Goal: Transaction & Acquisition: Purchase product/service

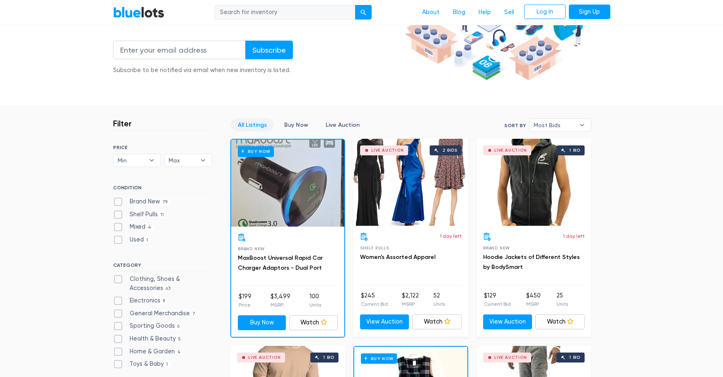
scroll to position [124, 0]
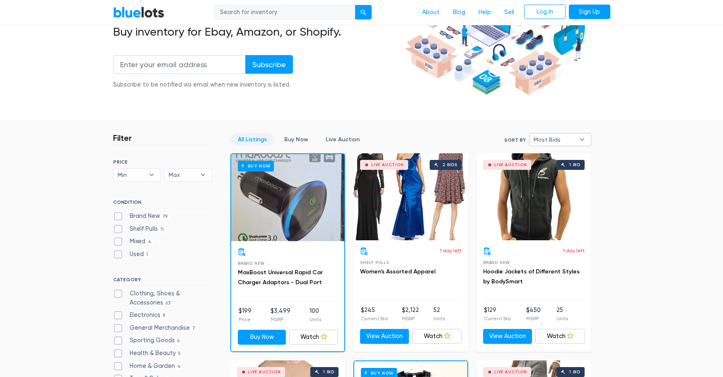
click at [531, 140] on div "Most Bids ▾" at bounding box center [560, 139] width 62 height 13
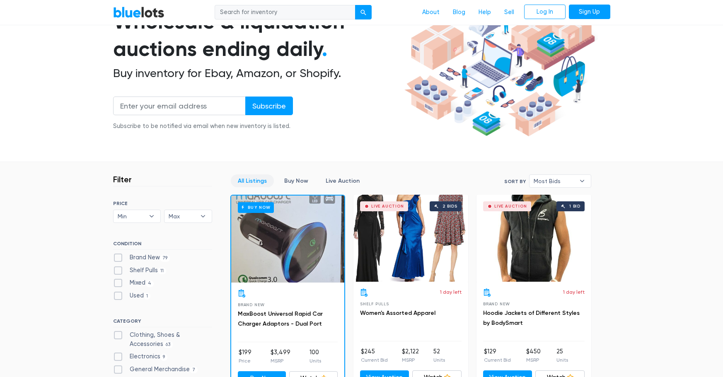
scroll to position [0, 0]
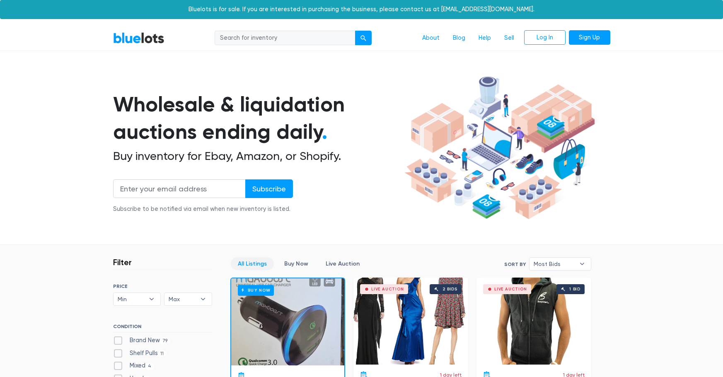
click at [310, 10] on div "Bluelots is for sale. If you are interested in purchasing the business, please …" at bounding box center [361, 9] width 723 height 19
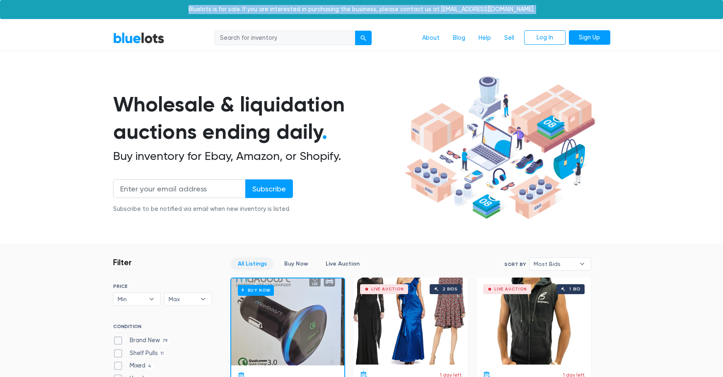
click at [310, 10] on div "Bluelots is for sale. If you are interested in purchasing the business, please …" at bounding box center [361, 9] width 723 height 19
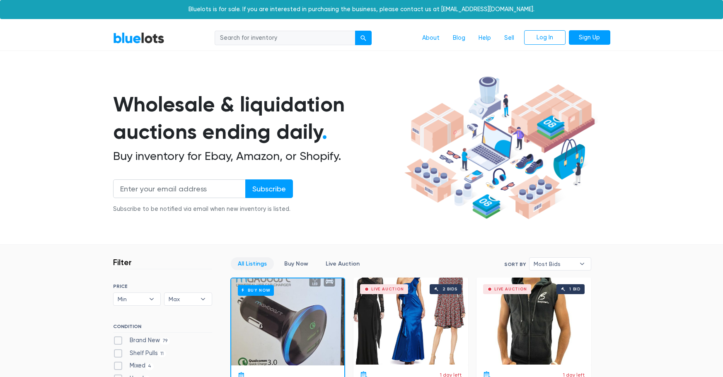
click at [240, 143] on h1 "Wholesale & liquidation auctions ending daily ." at bounding box center [257, 118] width 288 height 55
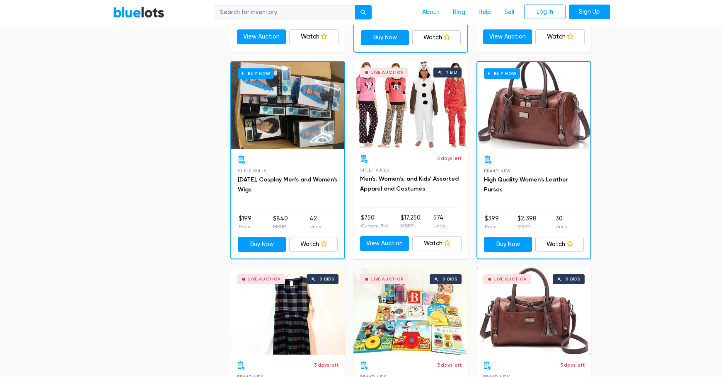
scroll to position [622, 0]
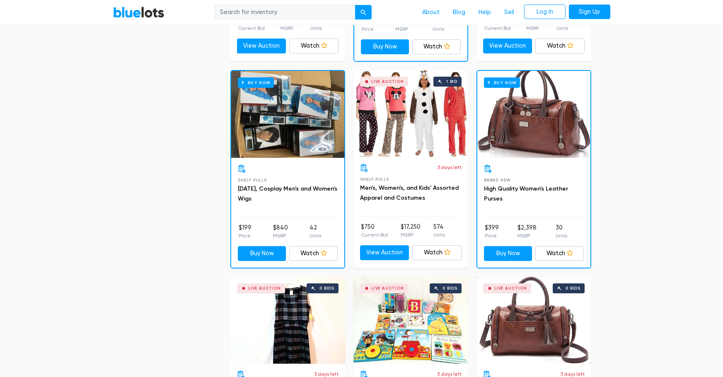
click at [377, 141] on div "Live Auction 1 bid" at bounding box center [410, 113] width 115 height 87
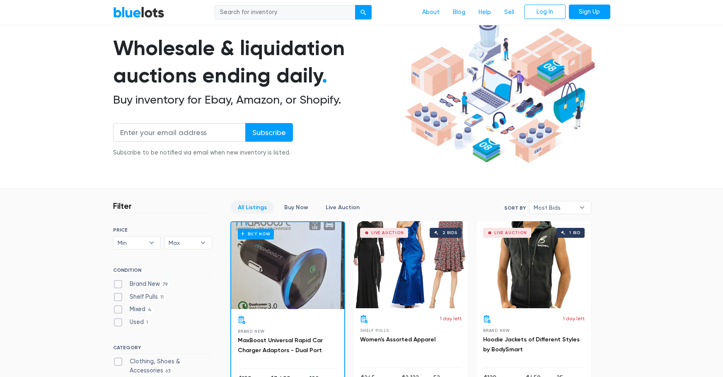
scroll to position [0, 0]
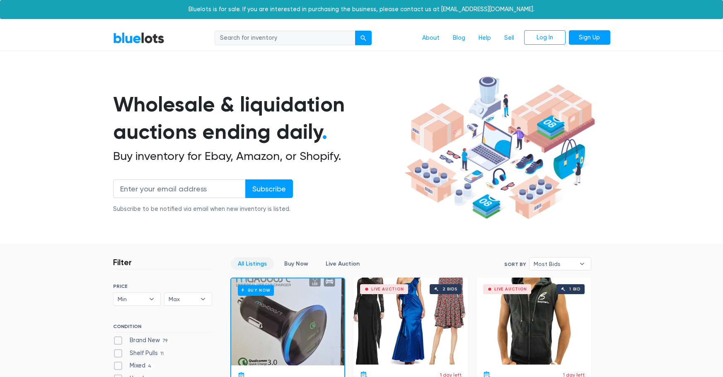
click at [142, 41] on link "BlueLots" at bounding box center [138, 38] width 51 height 12
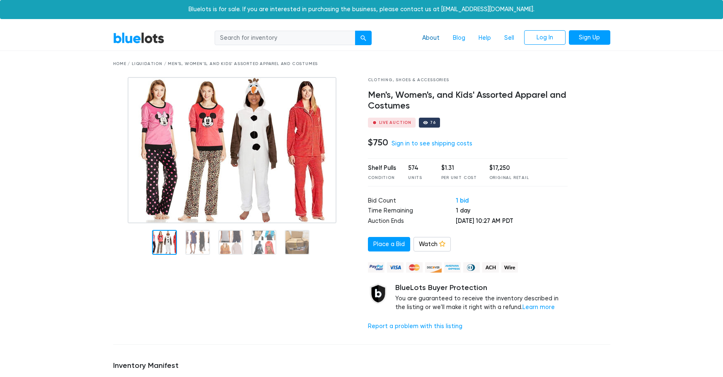
click at [431, 39] on link "About" at bounding box center [431, 38] width 31 height 16
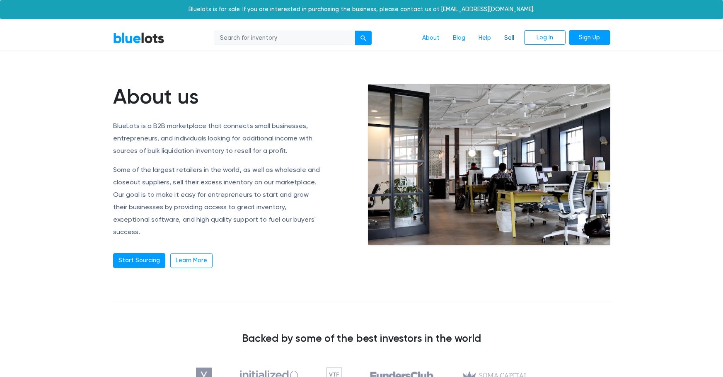
click at [509, 40] on link "Sell" at bounding box center [509, 38] width 23 height 16
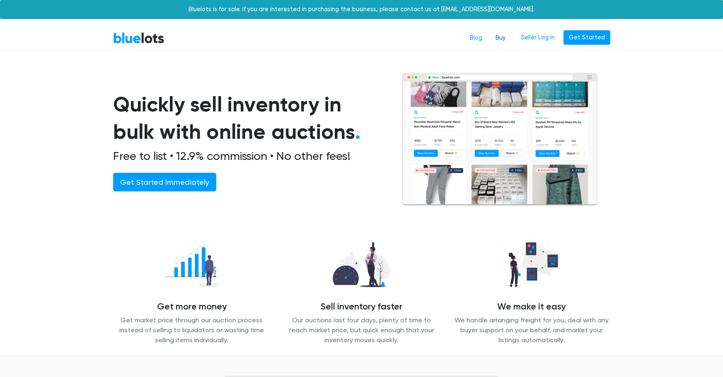
click at [505, 36] on link "Buy" at bounding box center [500, 38] width 23 height 16
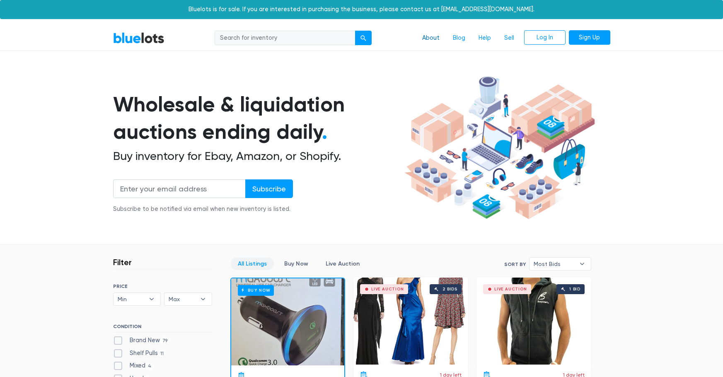
click at [438, 38] on link "About" at bounding box center [431, 38] width 31 height 16
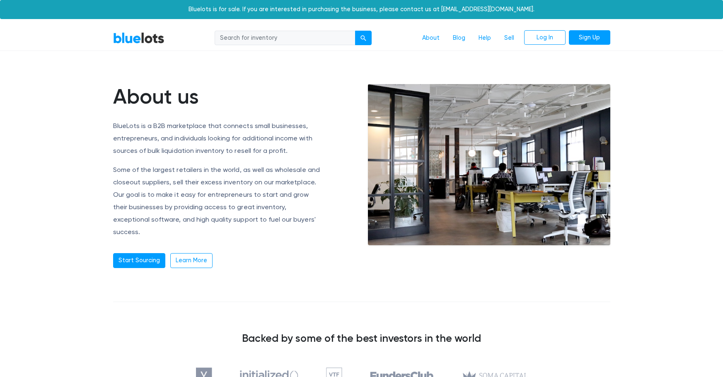
click at [153, 47] on nav "BlueLots About Blog Help Sell Log In Sign Up" at bounding box center [361, 38] width 723 height 25
click at [154, 42] on link "BlueLots" at bounding box center [138, 38] width 51 height 12
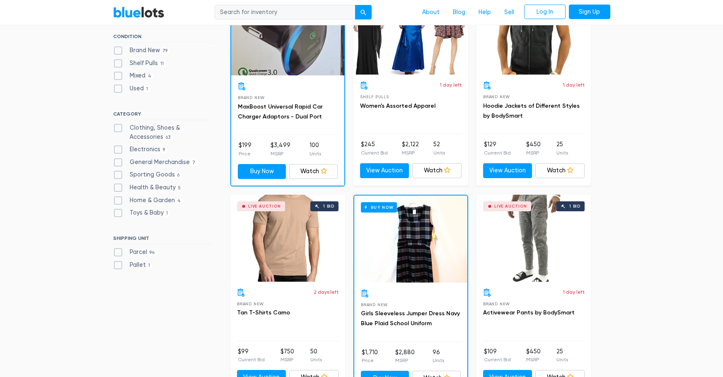
scroll to position [166, 0]
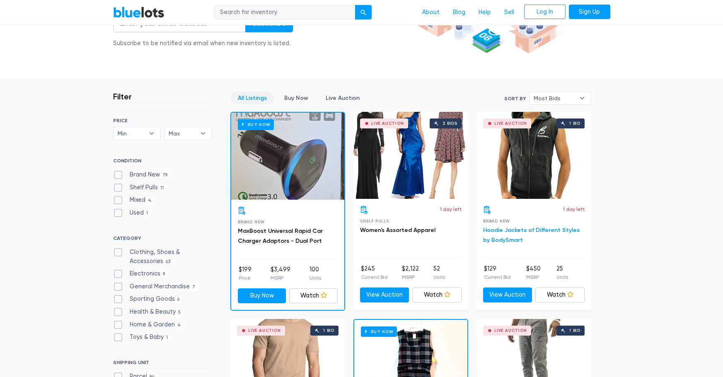
click at [523, 232] on link "Hoodie Jackets of Different Styles by BodySmart" at bounding box center [531, 235] width 97 height 17
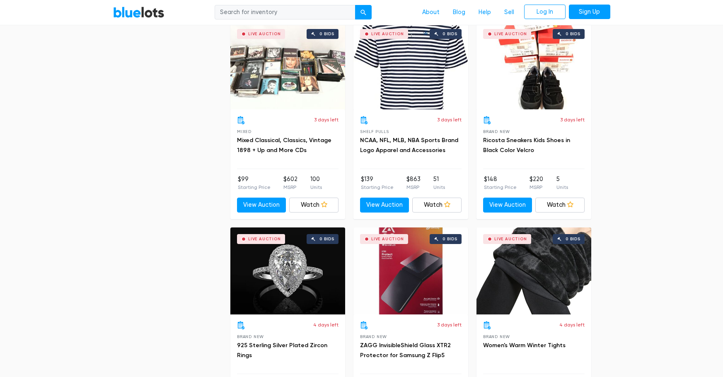
scroll to position [1616, 0]
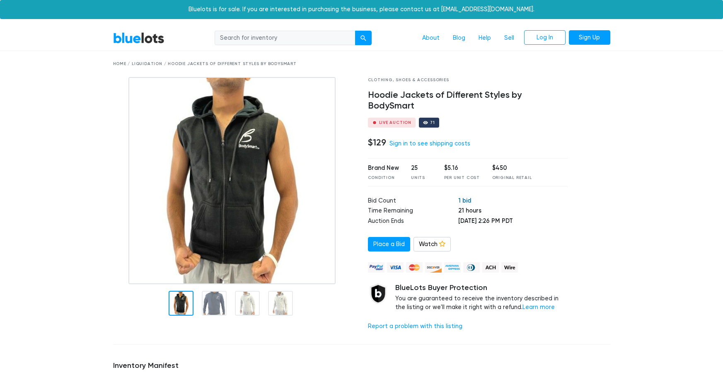
click at [458, 197] on link "1 bid" at bounding box center [464, 200] width 13 height 7
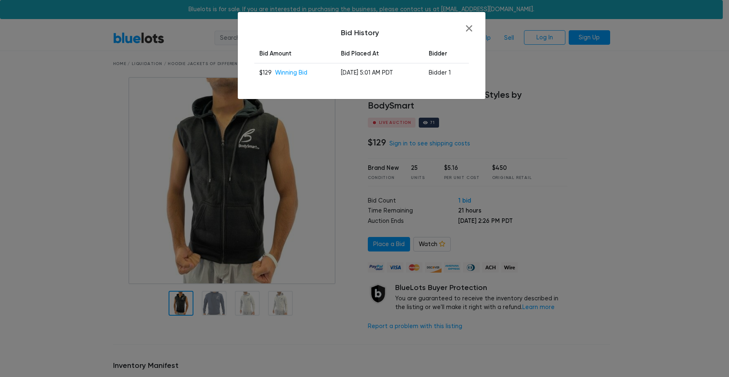
click at [465, 33] on h5 "Bid History" at bounding box center [361, 33] width 215 height 9
click at [469, 27] on button "button" at bounding box center [469, 28] width 6 height 6
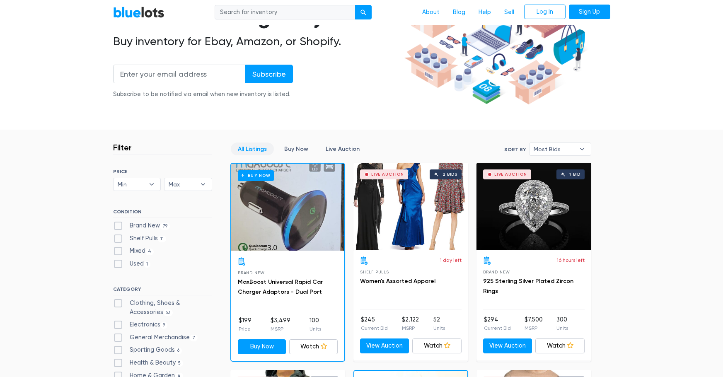
scroll to position [145, 0]
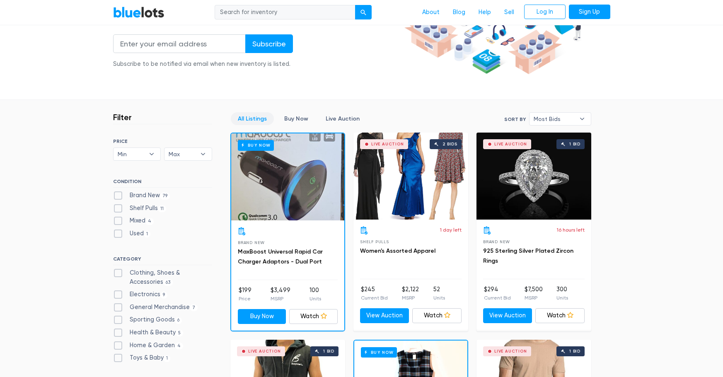
click at [503, 188] on div "Live Auction 1 bid" at bounding box center [534, 176] width 115 height 87
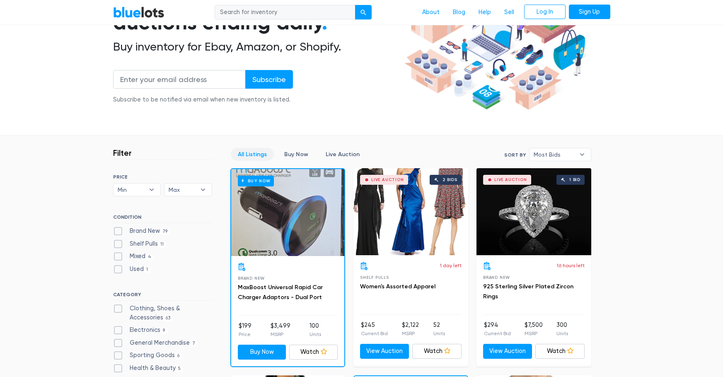
scroll to position [104, 0]
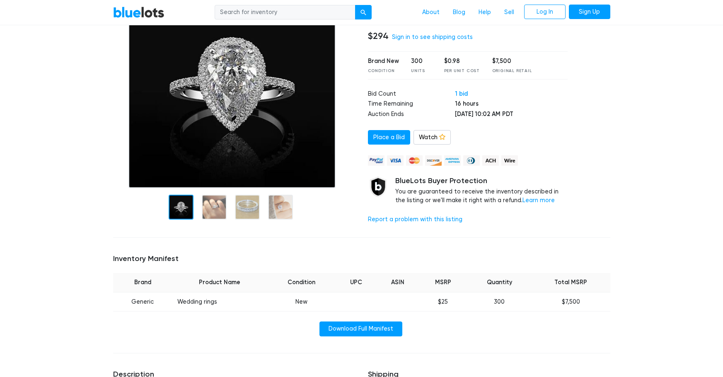
scroll to position [83, 0]
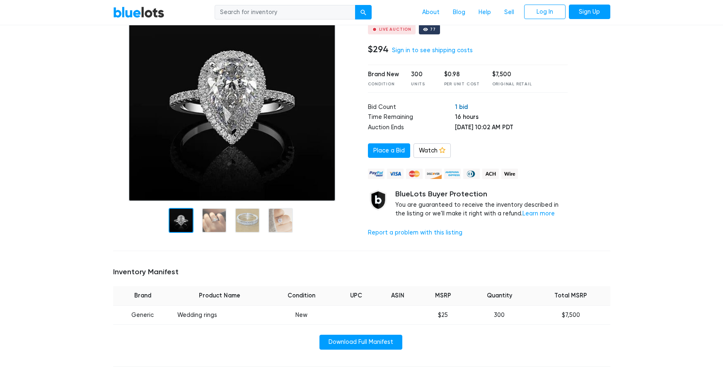
click at [455, 108] on link "1 bid" at bounding box center [461, 106] width 13 height 7
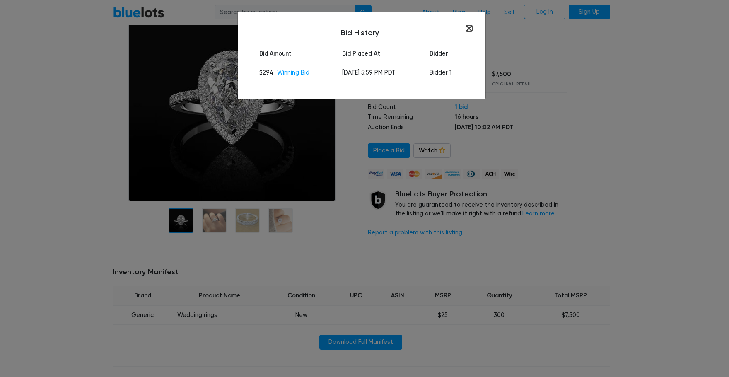
click at [469, 26] on button "button" at bounding box center [469, 28] width 6 height 6
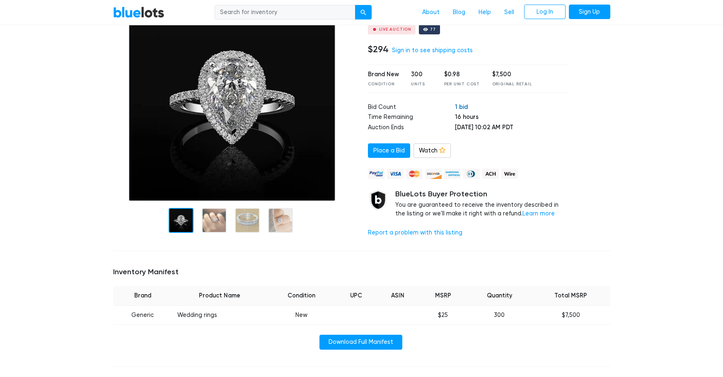
click at [455, 105] on link "1 bid" at bounding box center [461, 106] width 13 height 7
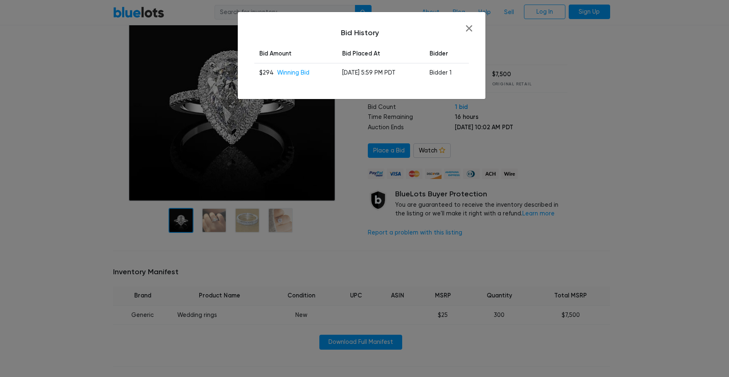
click at [303, 75] on span "Winning Bid" at bounding box center [293, 72] width 32 height 7
click at [473, 32] on div "Bid History Bid Amount Bid Placed At Bidder $294 Winning Bid [DATE] 5:59 PM PDT…" at bounding box center [362, 55] width 228 height 67
click at [468, 29] on button "button" at bounding box center [469, 28] width 6 height 6
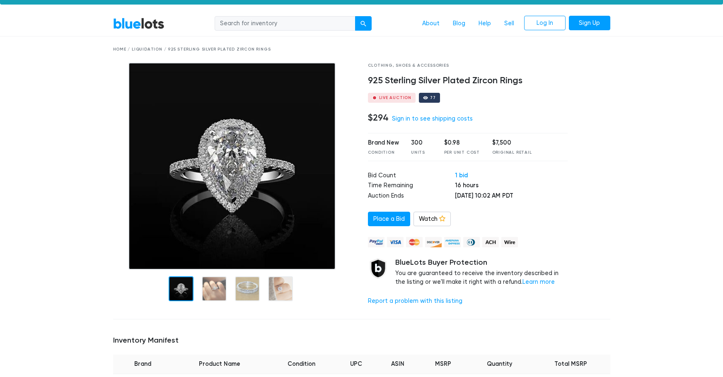
scroll to position [0, 0]
